Goal: Task Accomplishment & Management: Complete application form

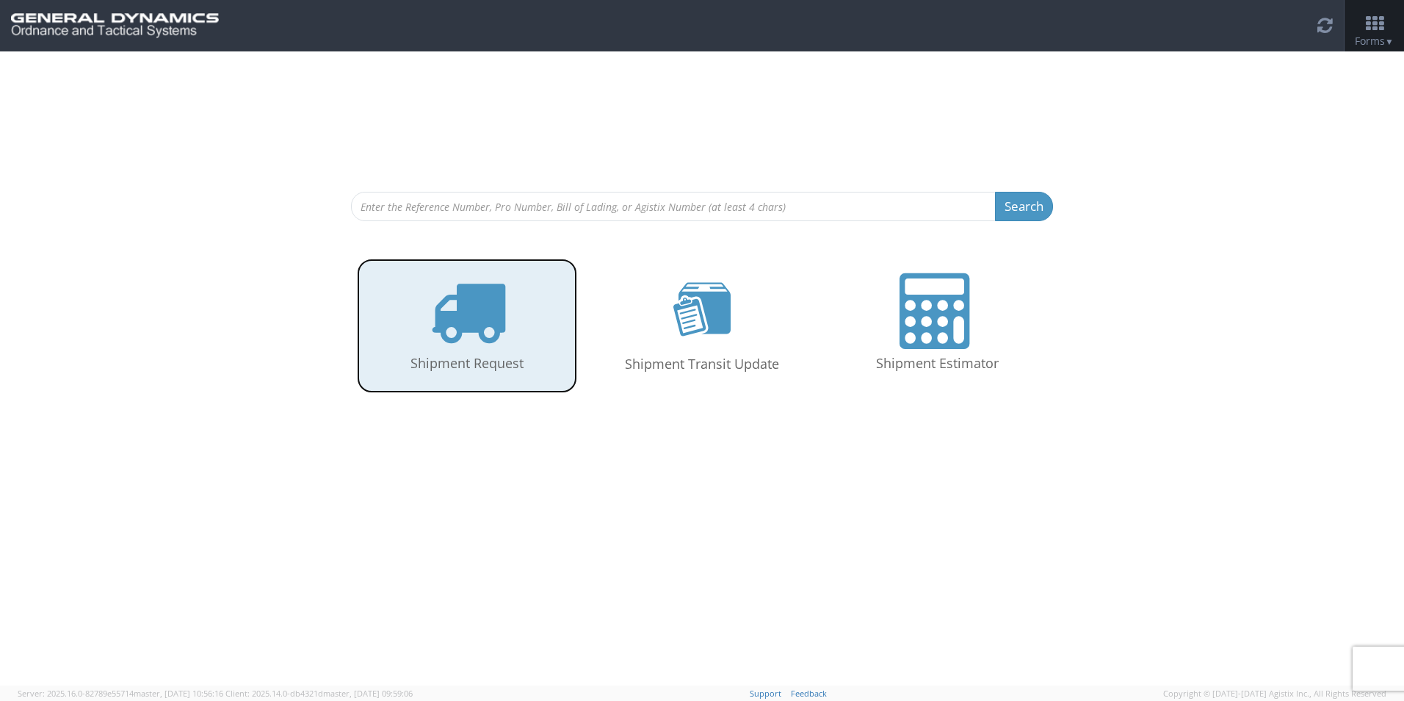
click at [491, 335] on icon at bounding box center [468, 311] width 76 height 76
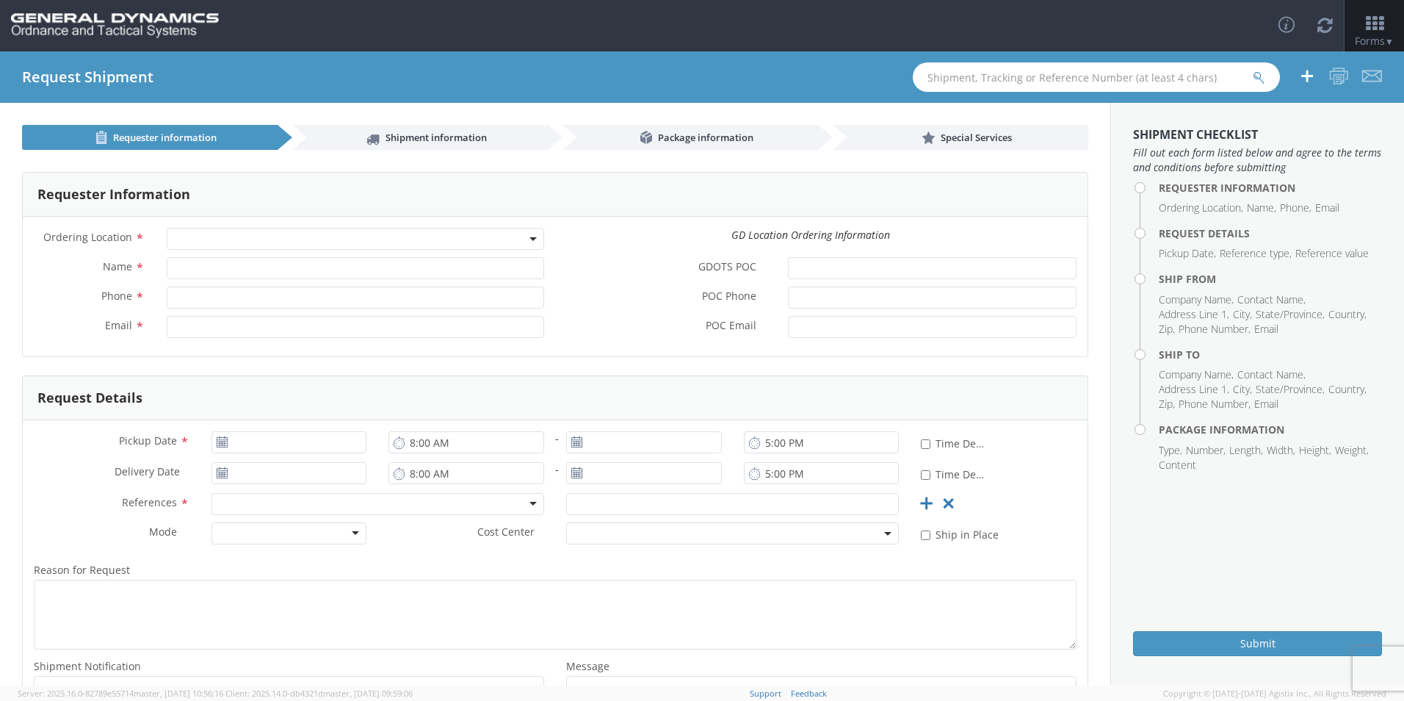
select select
click at [820, 270] on input "GDOTS POC *" at bounding box center [932, 268] width 289 height 22
click at [291, 234] on span at bounding box center [356, 239] width 378 height 22
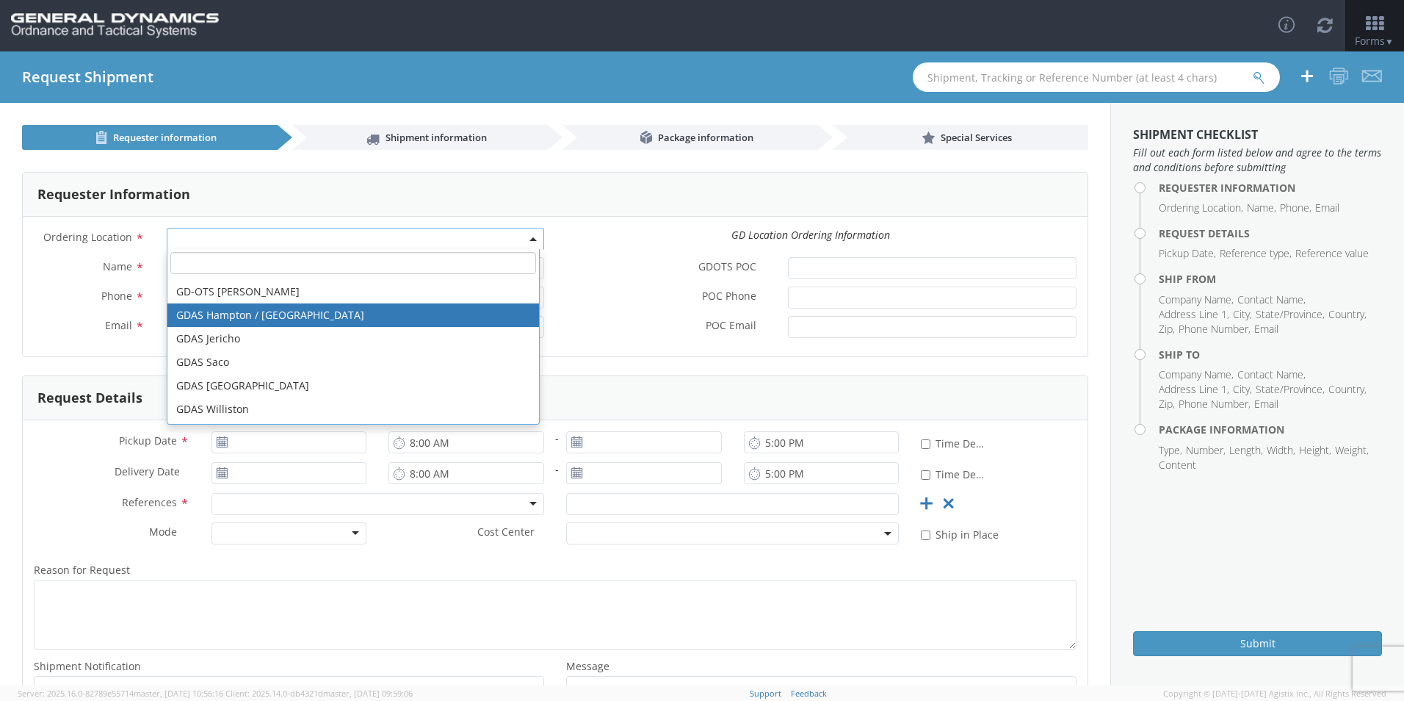
scroll to position [535, 0]
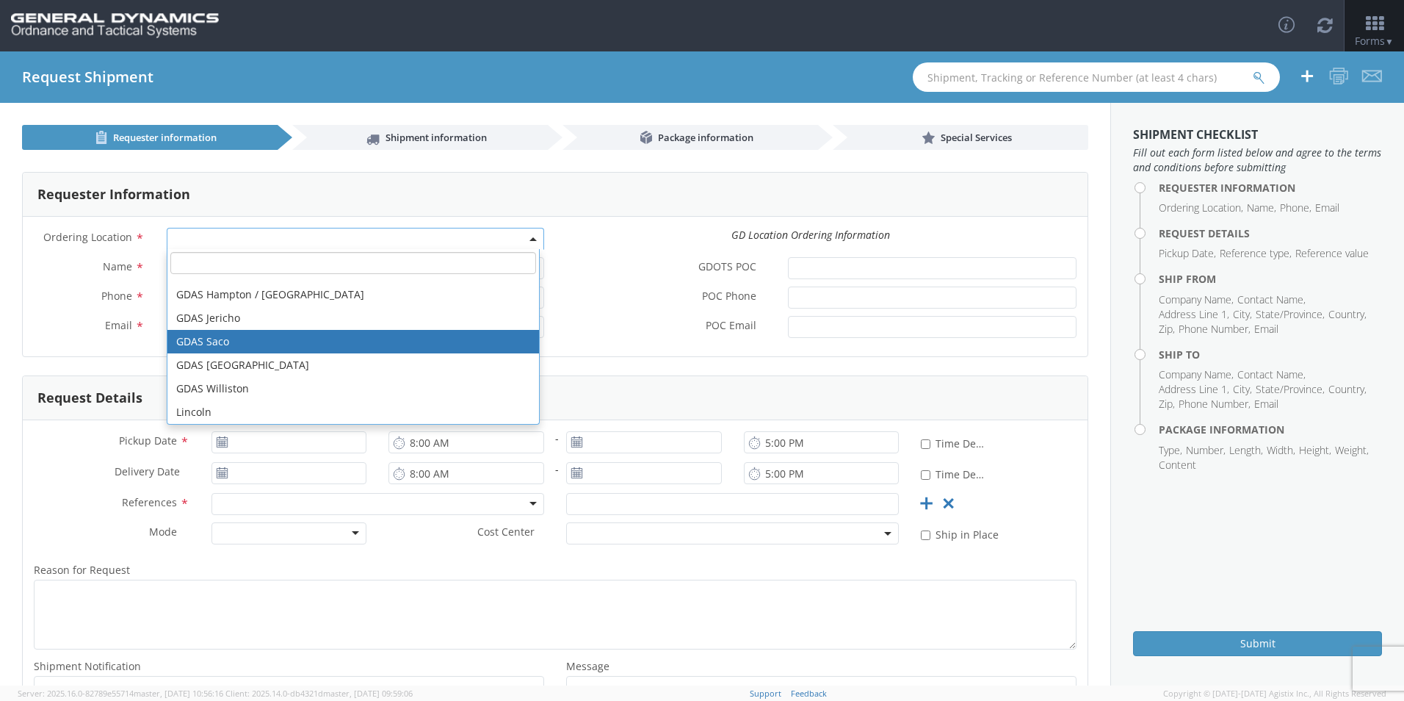
click at [49, 292] on label "Phone *" at bounding box center [89, 295] width 133 height 19
click at [167, 292] on input "Phone *" at bounding box center [356, 297] width 378 height 22
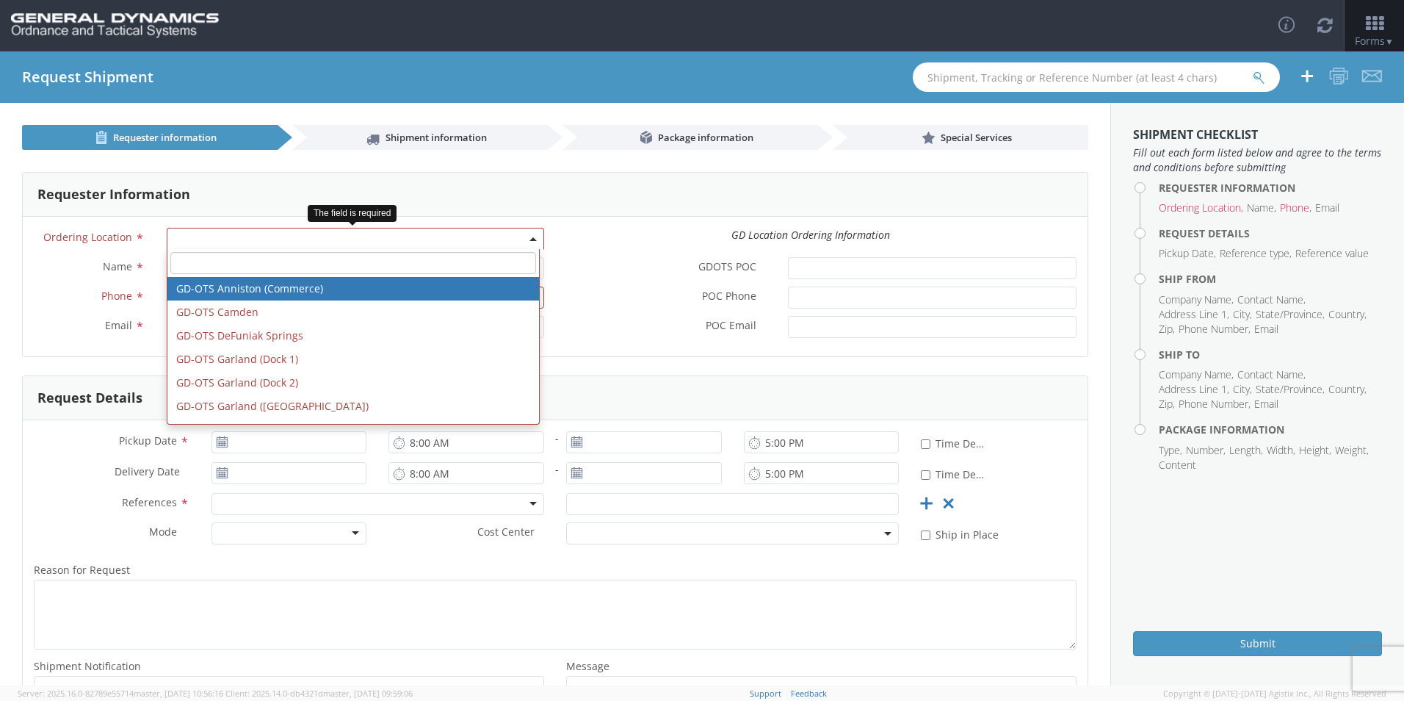
click at [226, 236] on span at bounding box center [356, 239] width 378 height 22
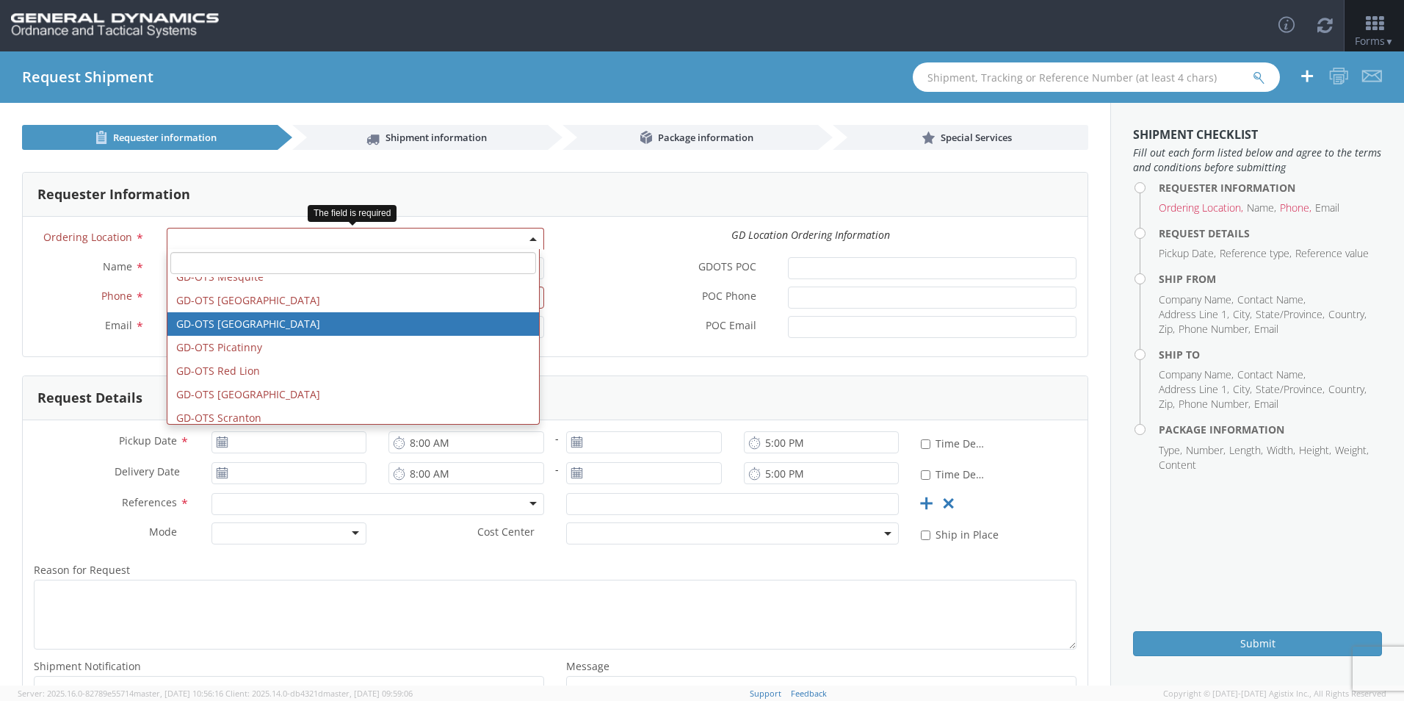
scroll to position [367, 0]
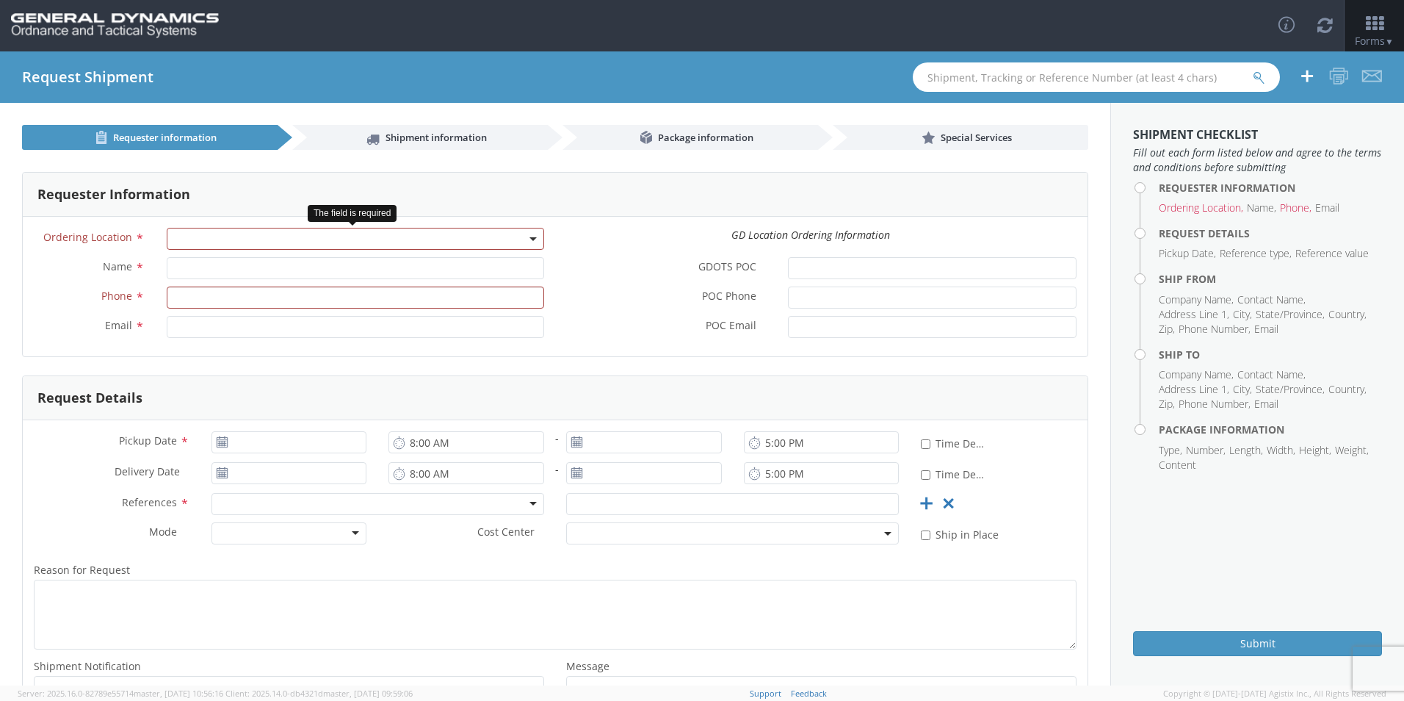
click at [306, 240] on span at bounding box center [356, 239] width 378 height 22
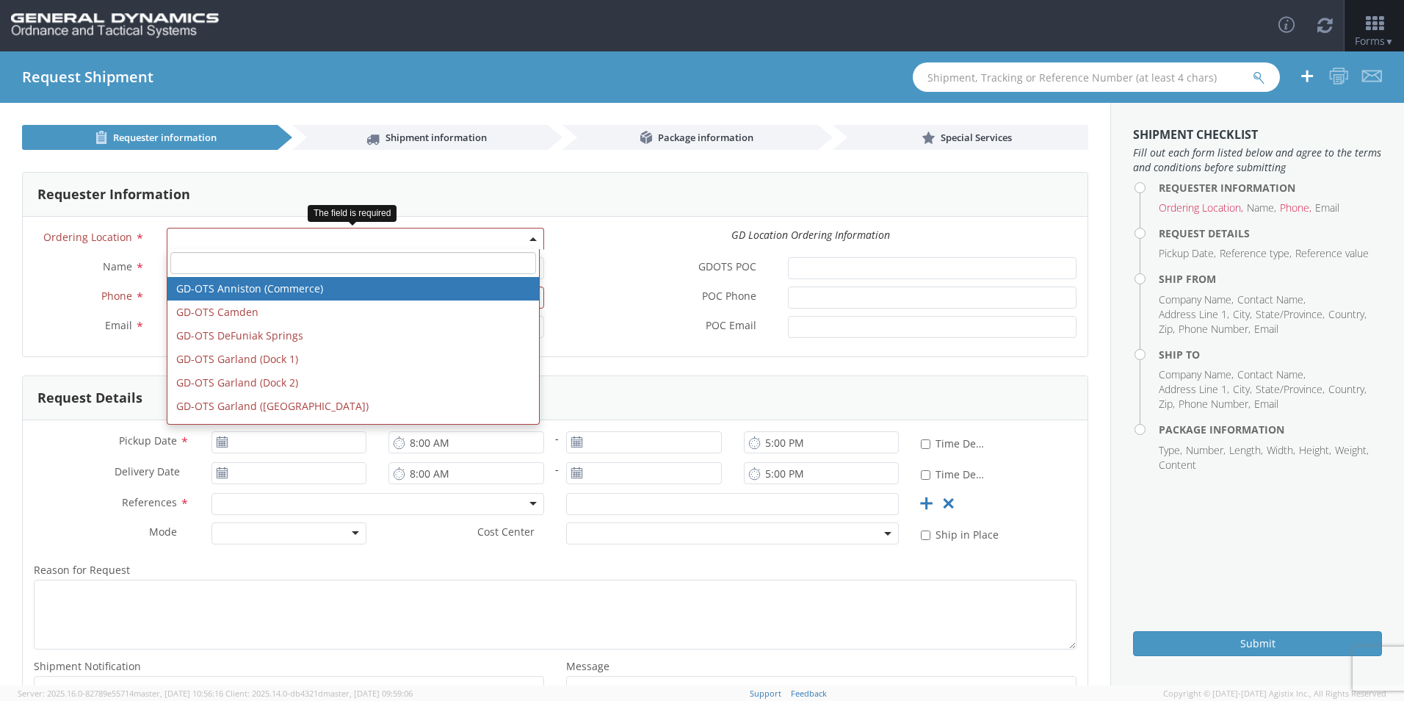
click at [311, 273] on input "search" at bounding box center [353, 263] width 366 height 22
type input "g"
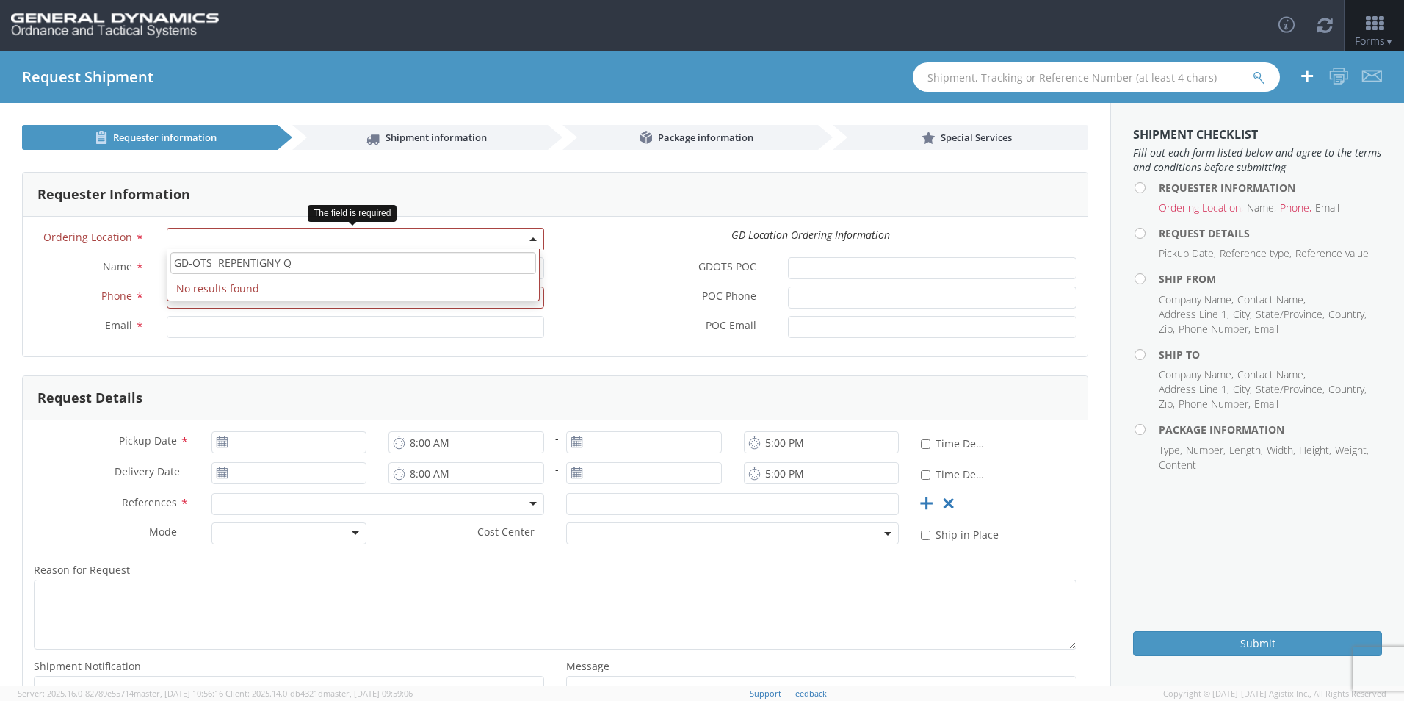
type input "GD-OTS REPENTIGNY QC"
click at [97, 302] on label "Phone *" at bounding box center [89, 295] width 133 height 19
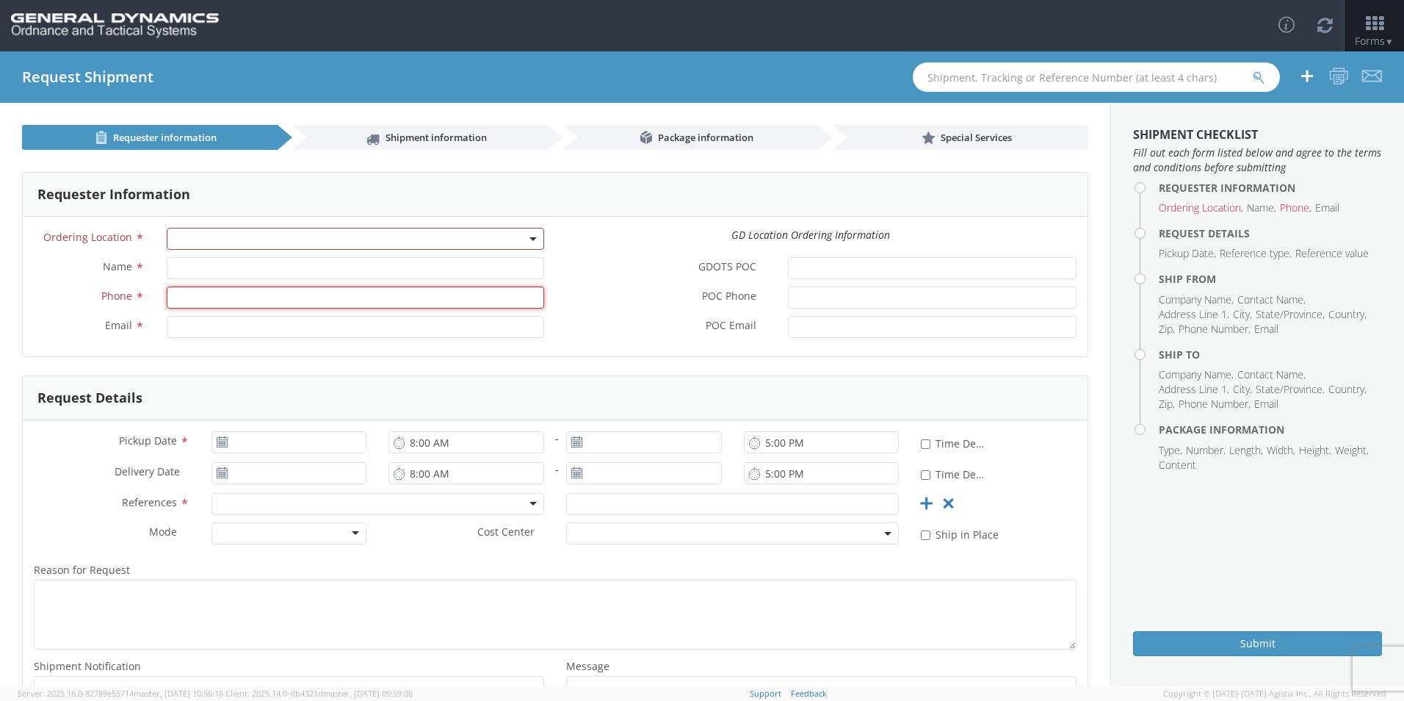
click at [167, 302] on input "Phone *" at bounding box center [356, 297] width 378 height 22
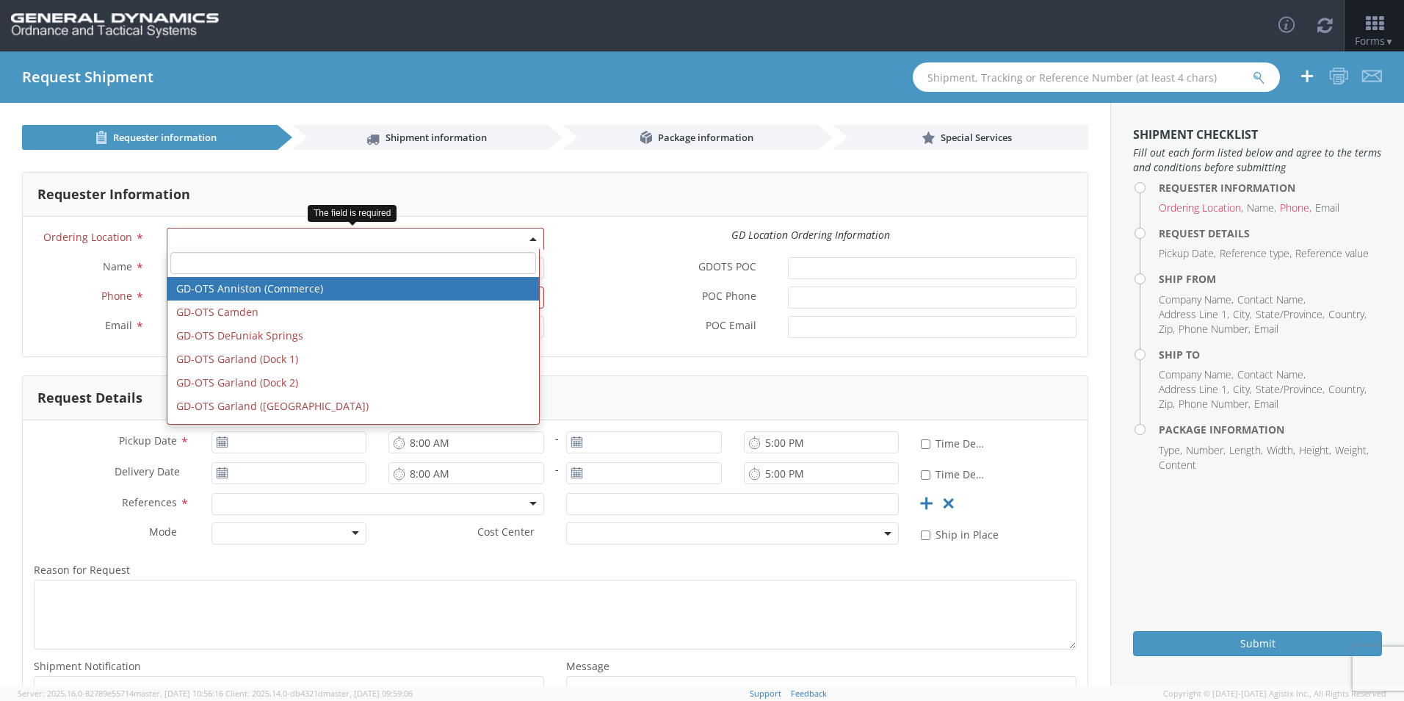
click at [525, 242] on span at bounding box center [356, 239] width 378 height 22
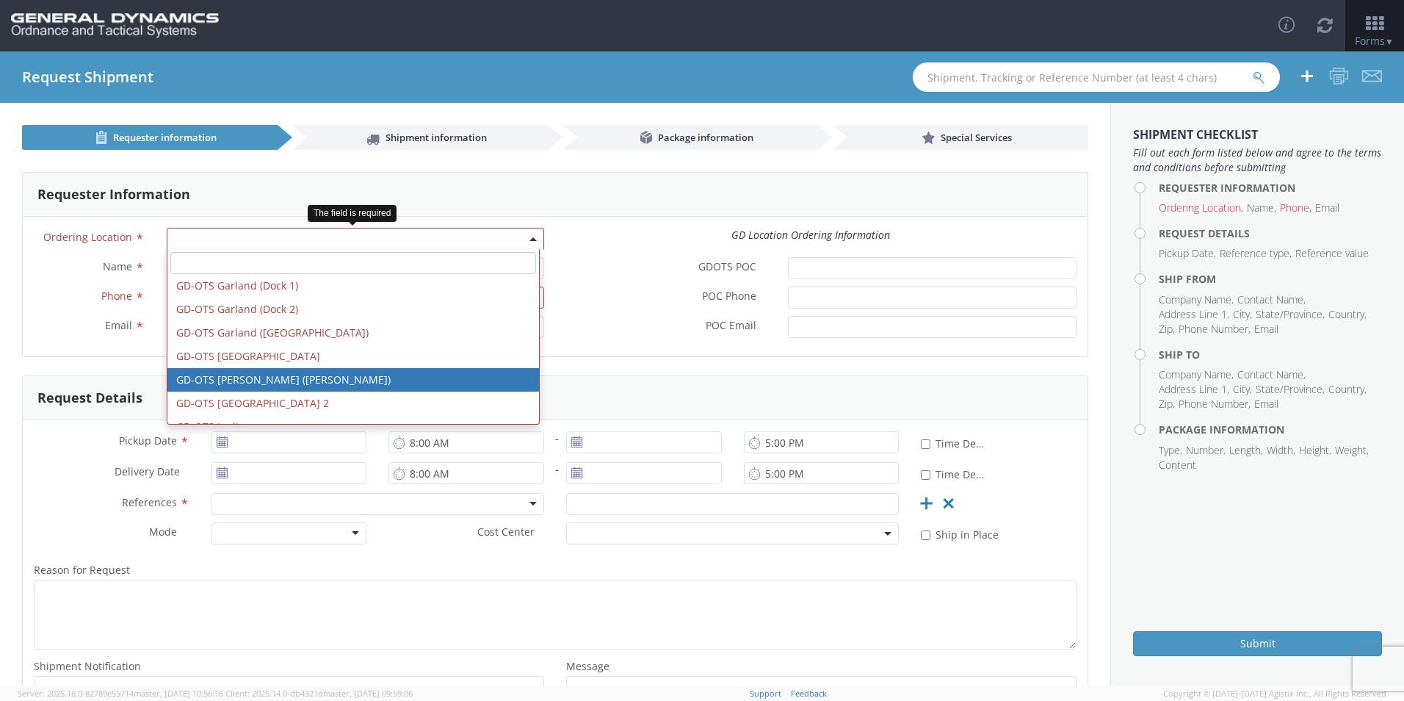
scroll to position [147, 0]
